Goal: Task Accomplishment & Management: Manage account settings

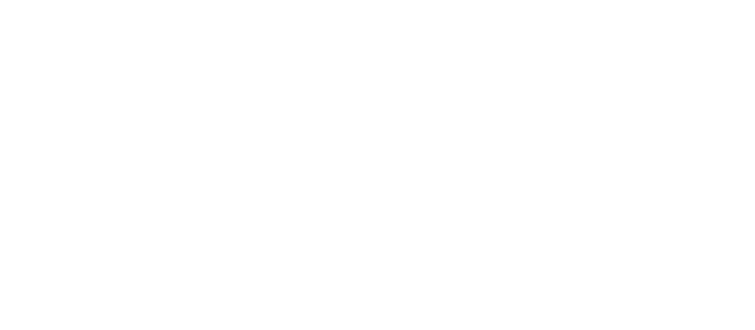
select select "*"
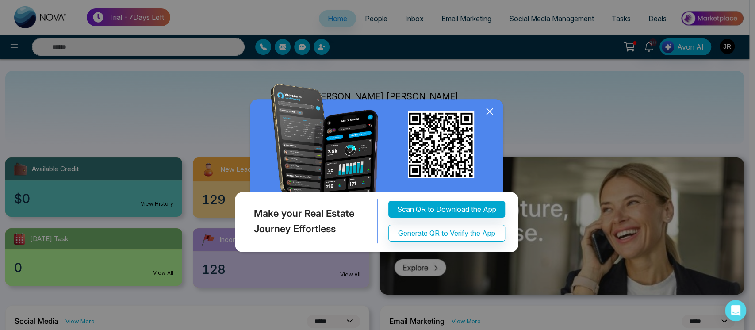
click at [487, 113] on icon at bounding box center [489, 111] width 13 height 13
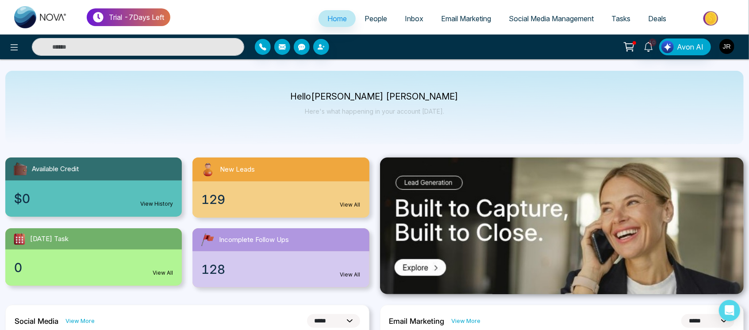
click at [723, 48] on img "button" at bounding box center [727, 46] width 15 height 15
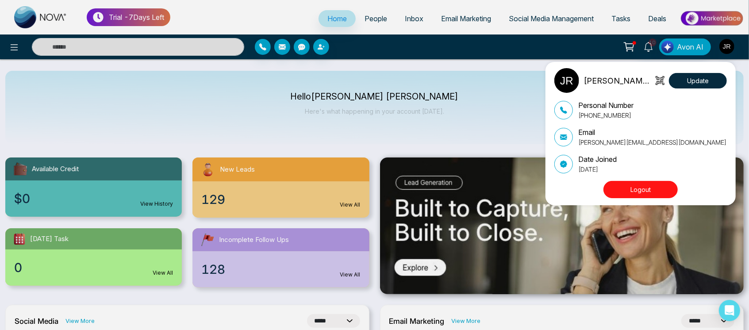
click at [644, 189] on button "Logout" at bounding box center [641, 189] width 74 height 17
